Goal: Navigation & Orientation: Find specific page/section

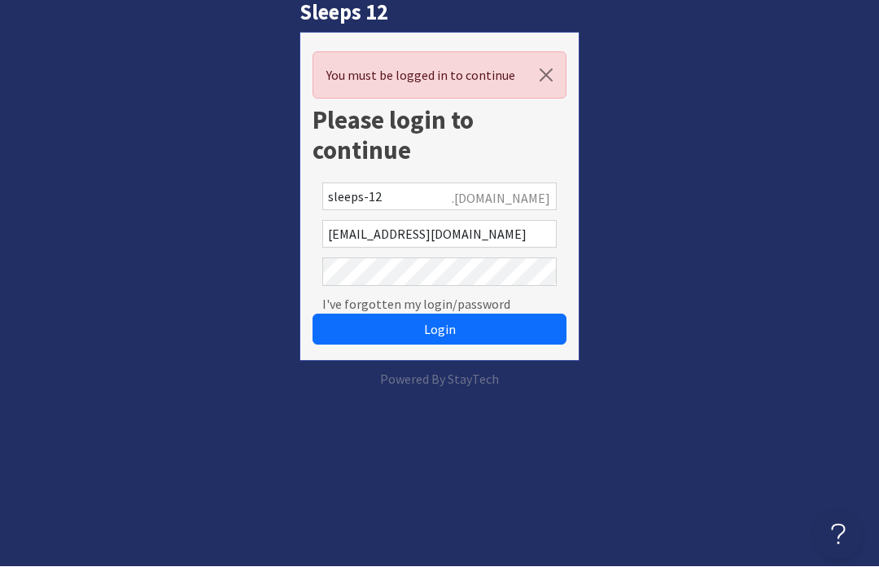
click at [494, 331] on button "Login" at bounding box center [440, 329] width 254 height 31
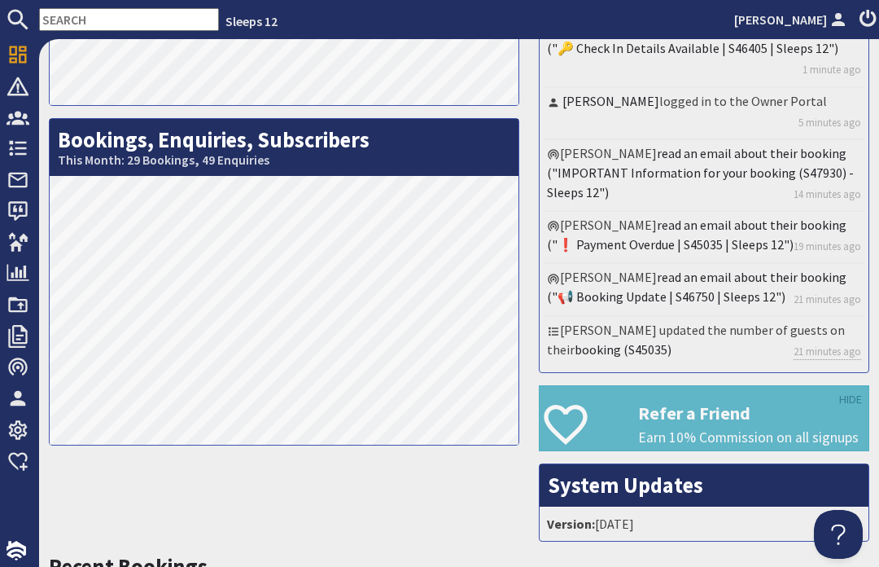
scroll to position [281, 0]
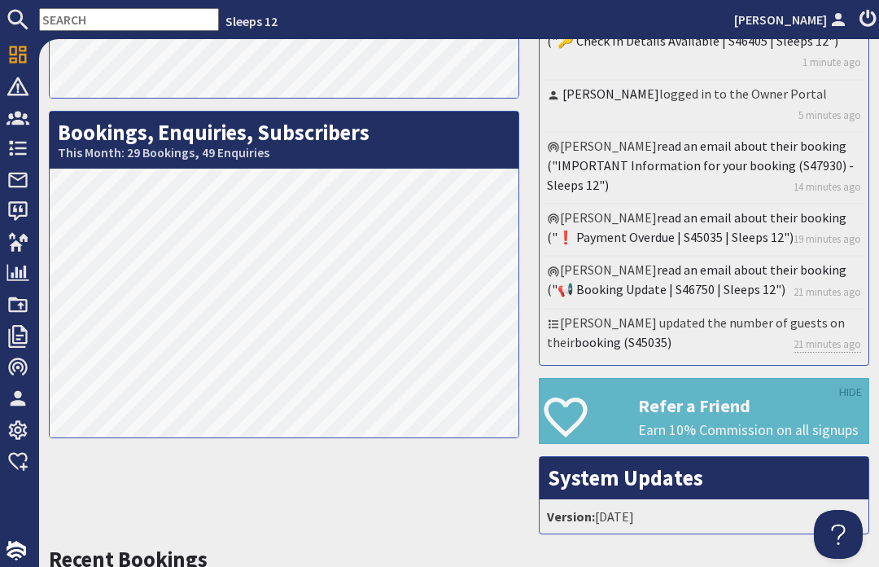
click at [31, 147] on span "Bookings" at bounding box center [65, 148] width 72 height 26
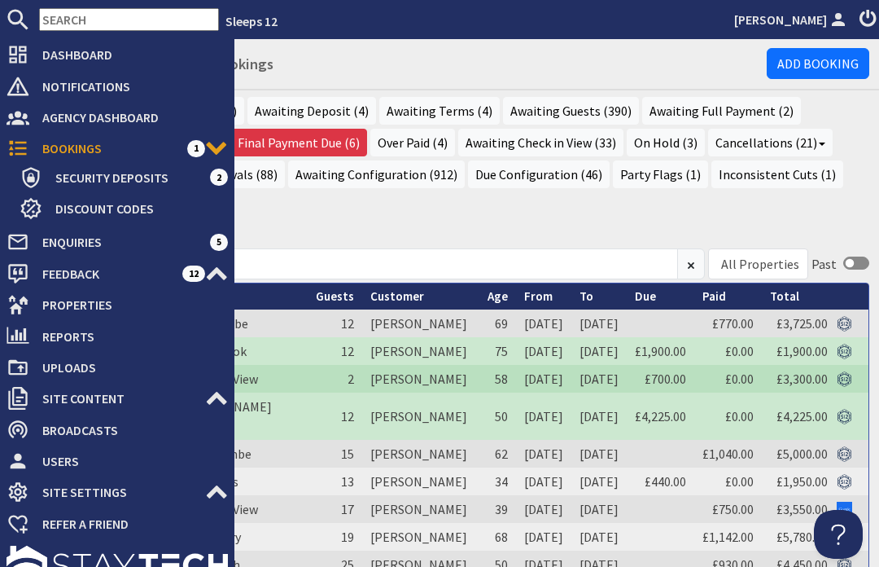
click at [457, 229] on div "Recent Bookings Current (23) Awaiting Deposit (4) Awaiting Terms (4) Awaiting G…" at bounding box center [459, 164] width 840 height 135
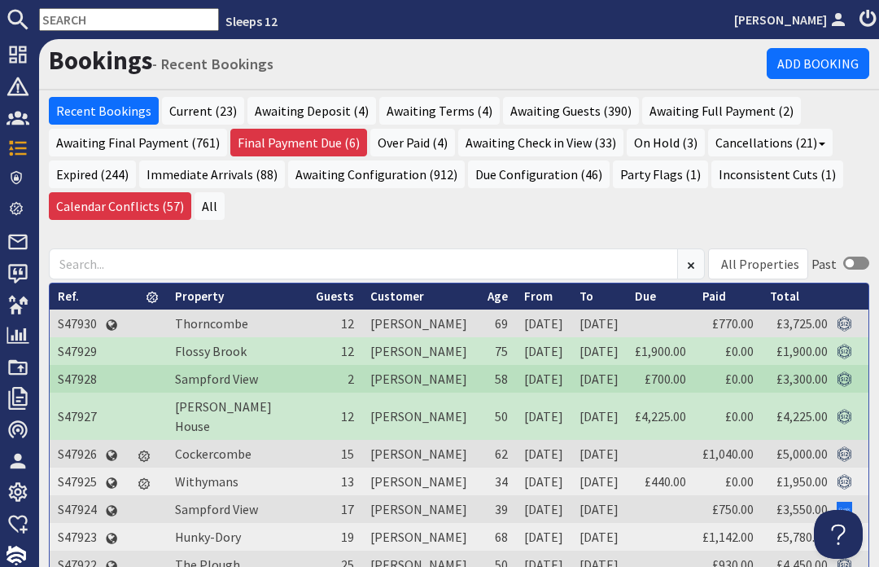
click at [215, 331] on link "Thorncombe" at bounding box center [211, 323] width 73 height 16
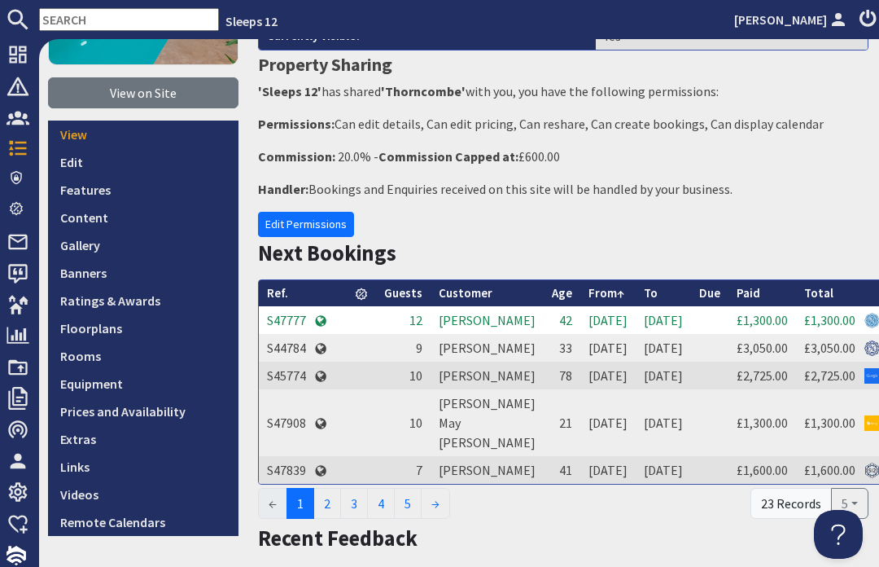
scroll to position [232, 1]
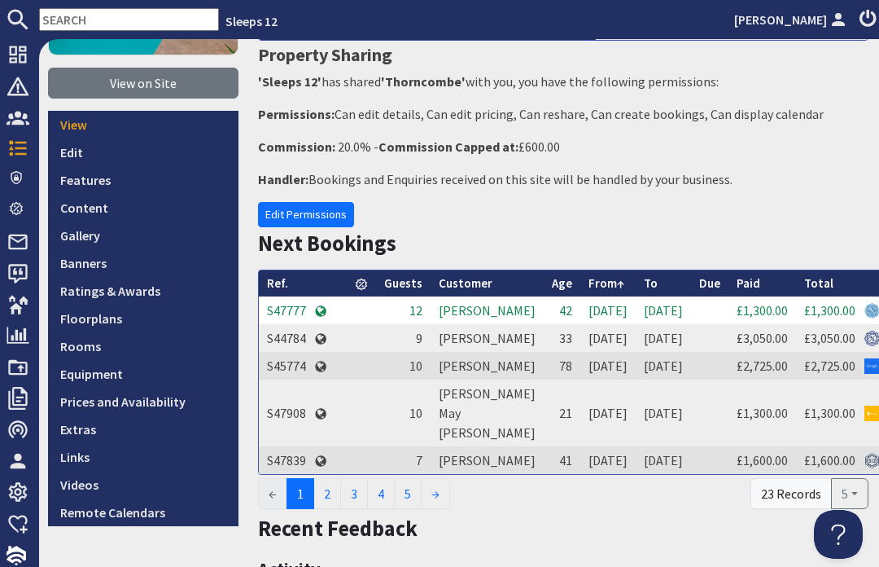
click at [178, 402] on link "Prices and Availability" at bounding box center [143, 402] width 191 height 28
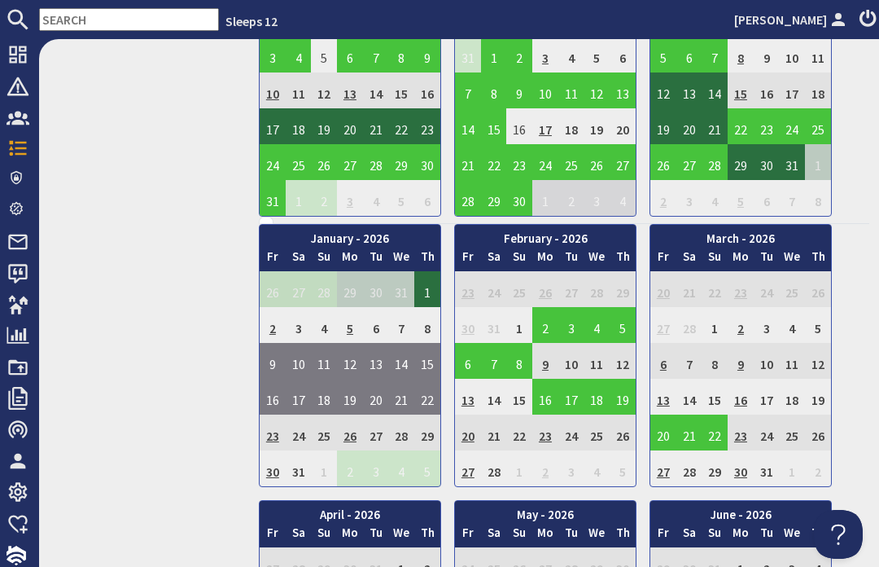
scroll to position [1046, 0]
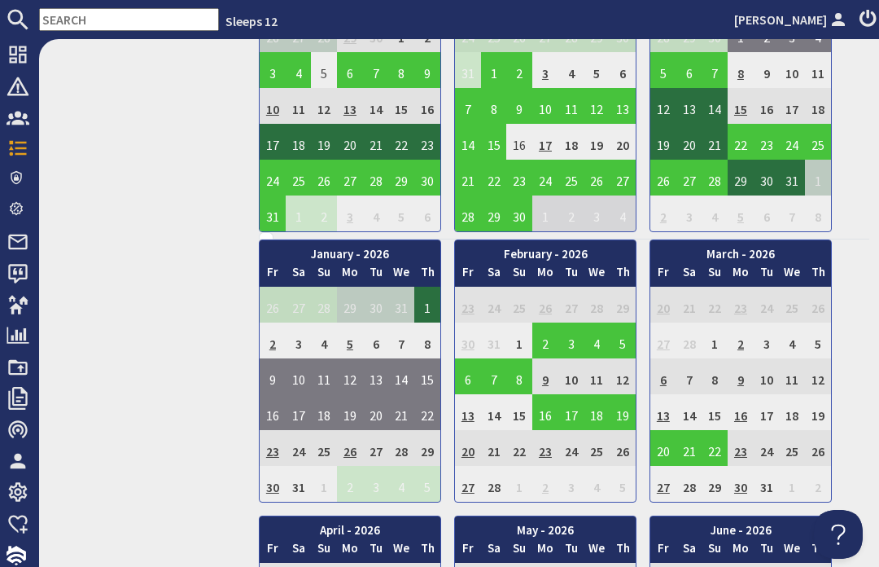
click at [30, 148] on span "Bookings" at bounding box center [65, 148] width 72 height 26
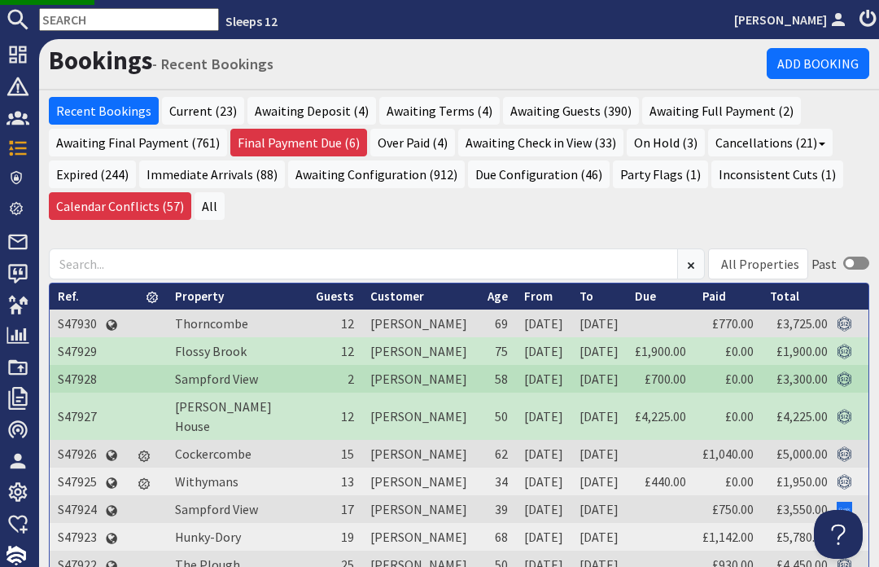
click at [380, 71] on h1 "Bookings - Recent Bookings" at bounding box center [408, 61] width 718 height 30
